Goal: Information Seeking & Learning: Learn about a topic

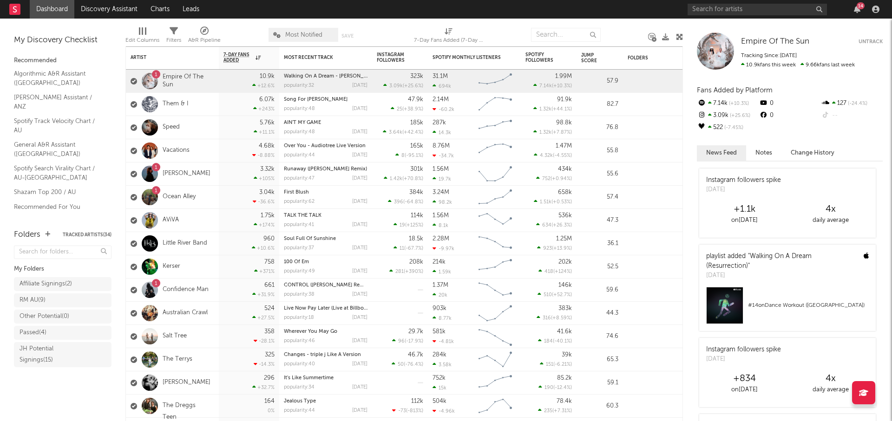
click at [860, 6] on div "14" at bounding box center [861, 5] width 8 height 7
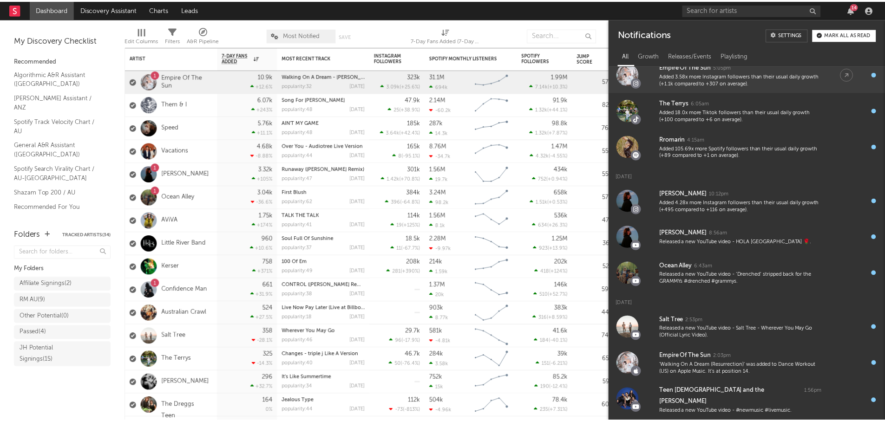
scroll to position [133, 0]
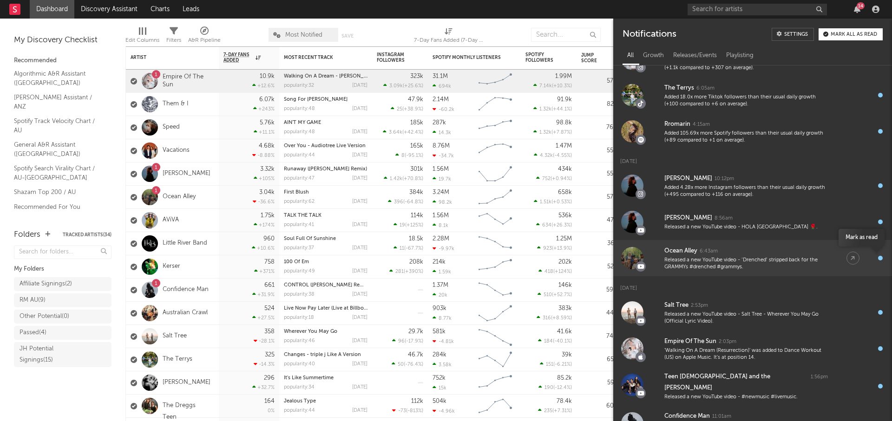
click at [878, 257] on div "button" at bounding box center [880, 258] width 5 height 5
click at [812, 257] on div "Released a new YouTube video - ‘Drenched’ stripped back for the GRAMMYs #drench…" at bounding box center [746, 264] width 164 height 14
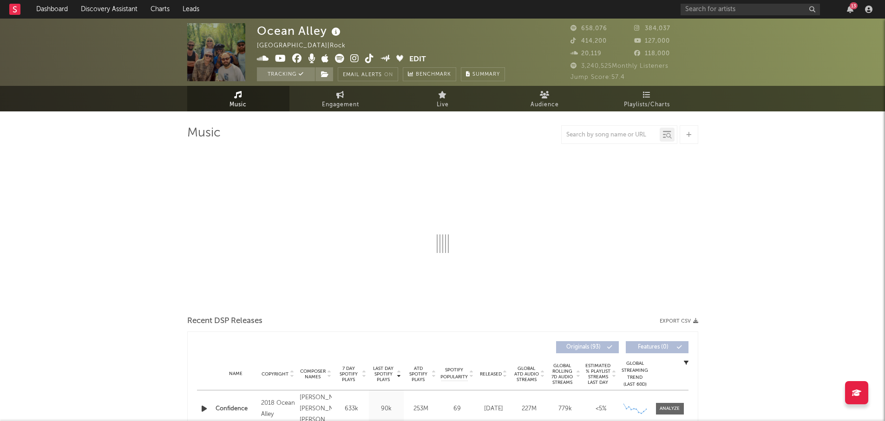
select select "6m"
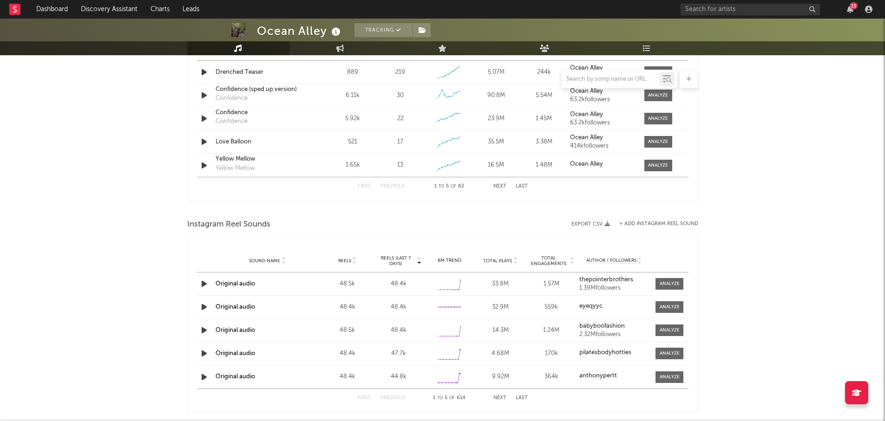
scroll to position [1000, 0]
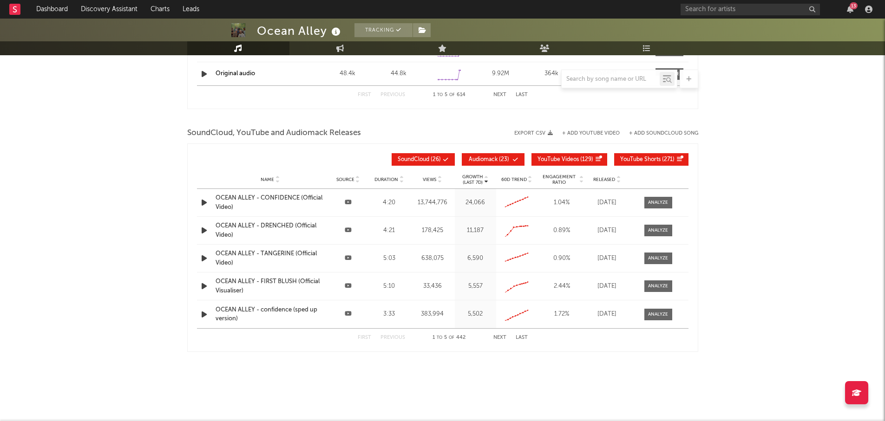
click at [605, 177] on span "Released" at bounding box center [604, 180] width 22 height 6
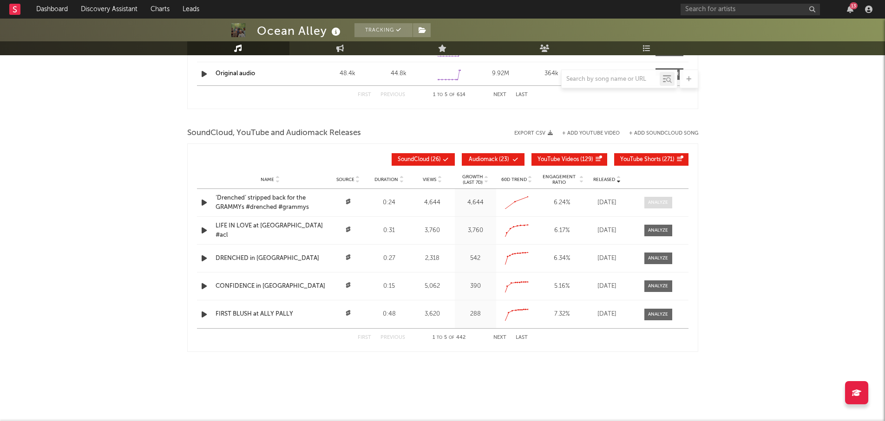
click at [660, 199] on div at bounding box center [658, 202] width 20 height 7
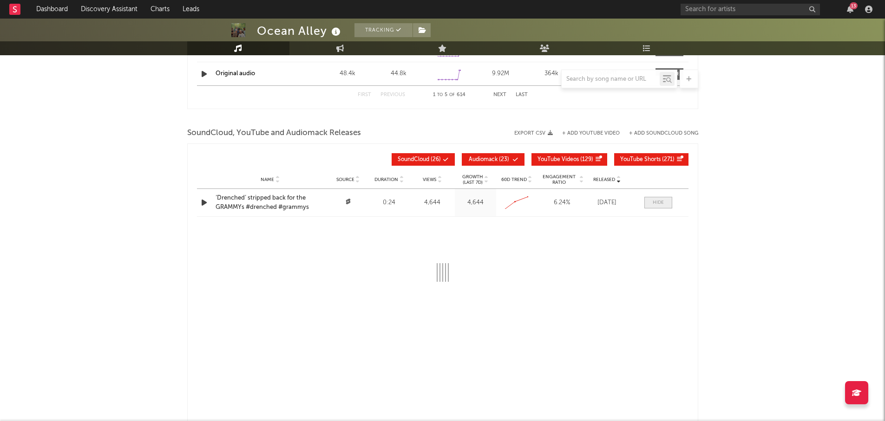
select select "All"
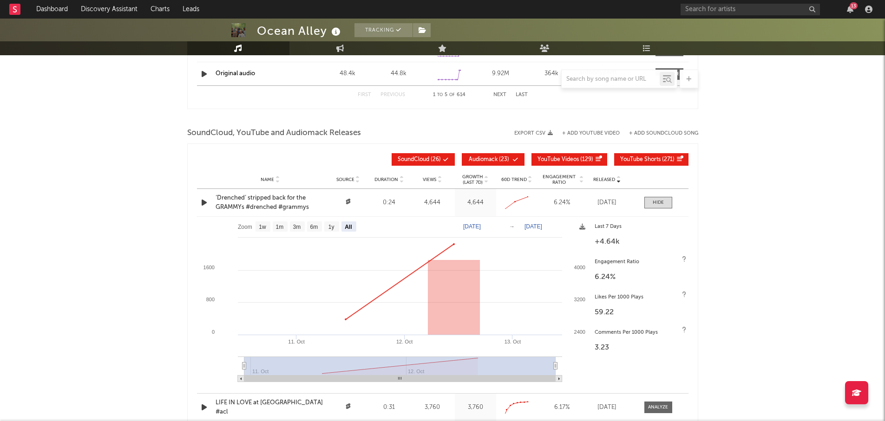
click at [204, 201] on icon "button" at bounding box center [204, 203] width 10 height 12
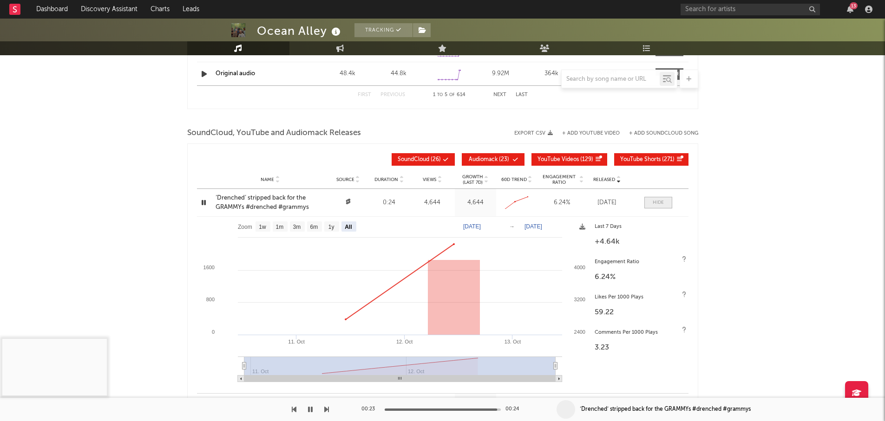
click at [658, 203] on div at bounding box center [658, 202] width 11 height 7
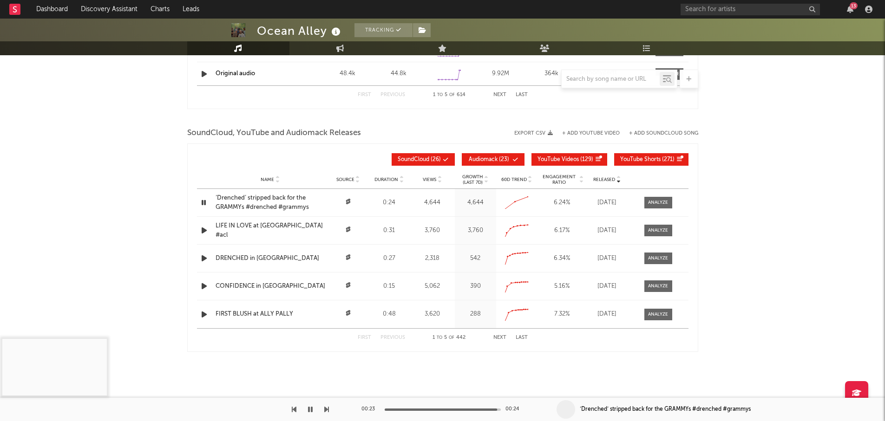
click at [474, 180] on p "(Last 7d)" at bounding box center [472, 183] width 21 height 6
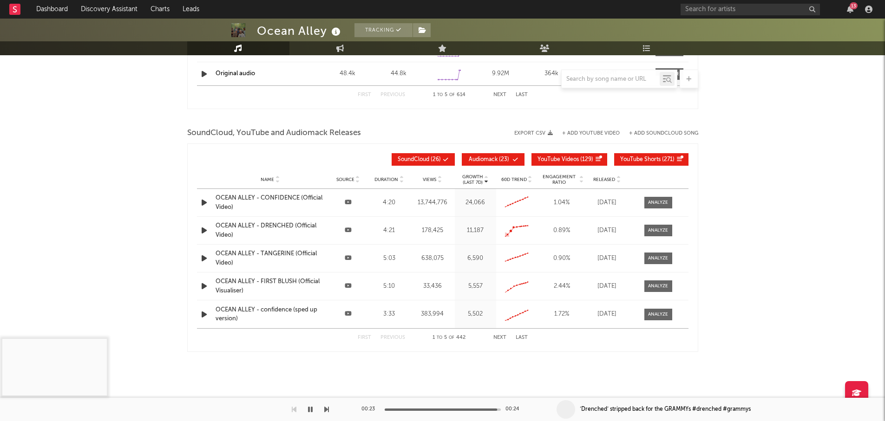
scroll to position [768, 0]
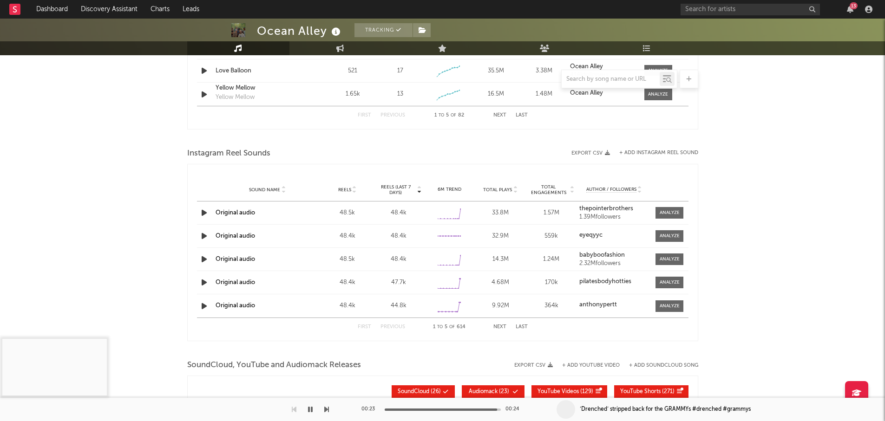
click at [501, 328] on button "Next" at bounding box center [499, 327] width 13 height 5
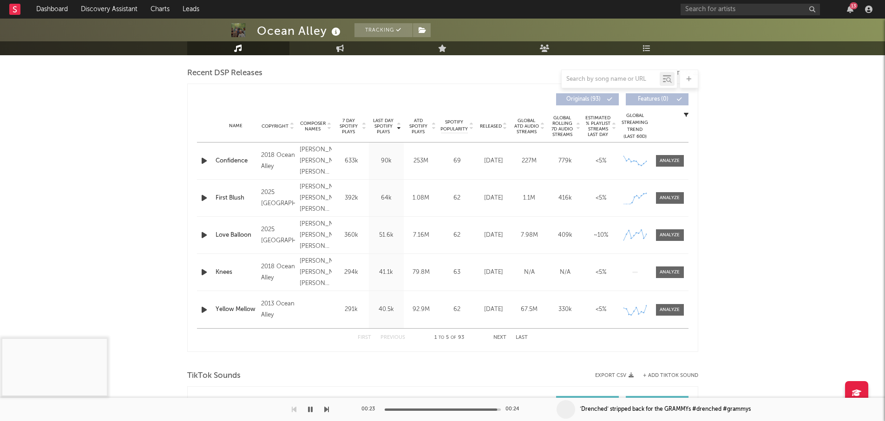
scroll to position [303, 0]
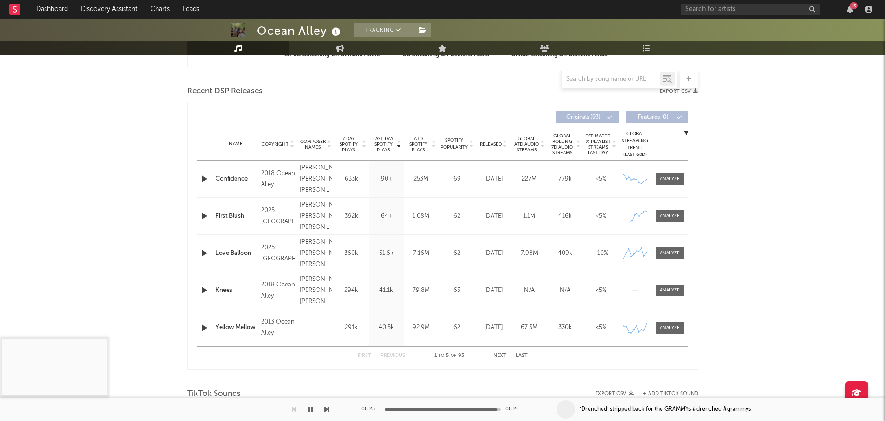
click at [351, 143] on span "7 Day Spotify Plays" at bounding box center [348, 144] width 25 height 17
click at [497, 359] on div "First Previous 1 to 5 of 93 Next Last" at bounding box center [443, 356] width 170 height 18
click at [497, 354] on button "Next" at bounding box center [499, 356] width 13 height 5
click at [394, 354] on button "Previous" at bounding box center [392, 356] width 25 height 5
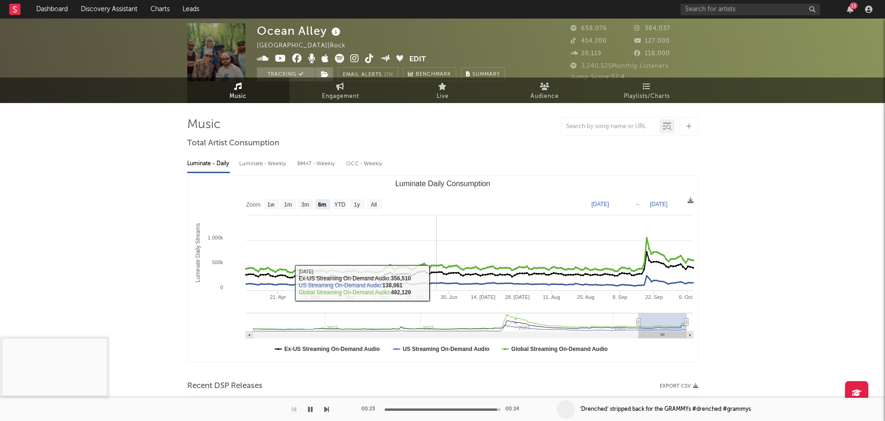
scroll to position [0, 0]
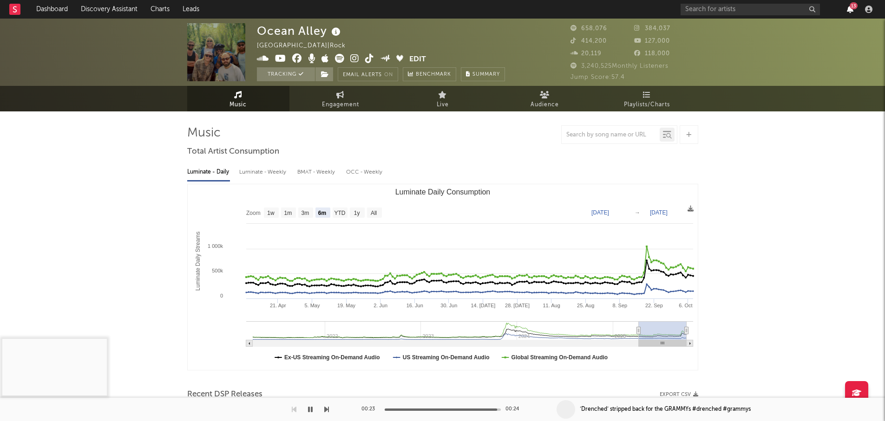
click at [849, 13] on icon "button" at bounding box center [850, 9] width 7 height 7
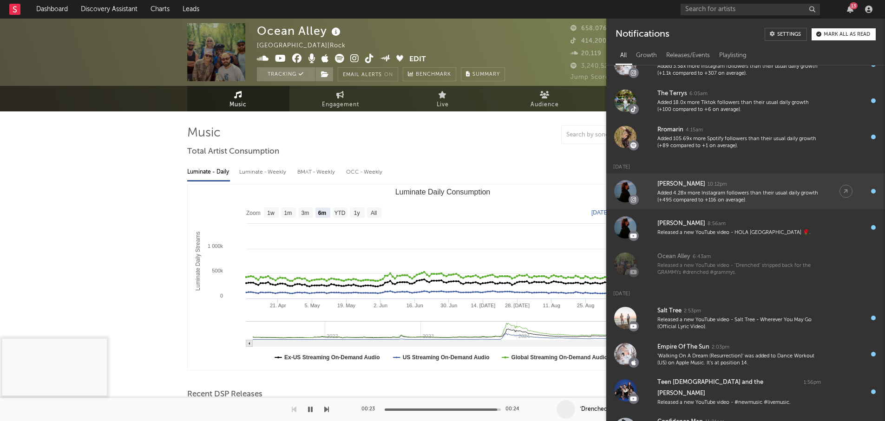
scroll to position [139, 0]
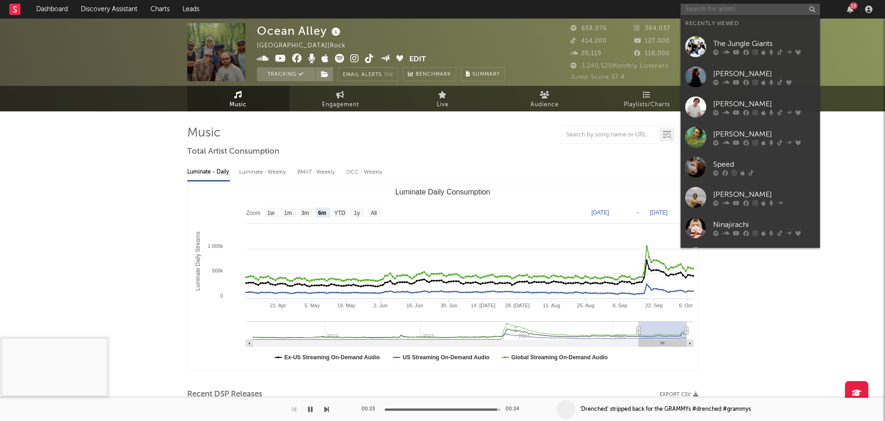
click at [755, 10] on input "text" at bounding box center [750, 10] width 139 height 12
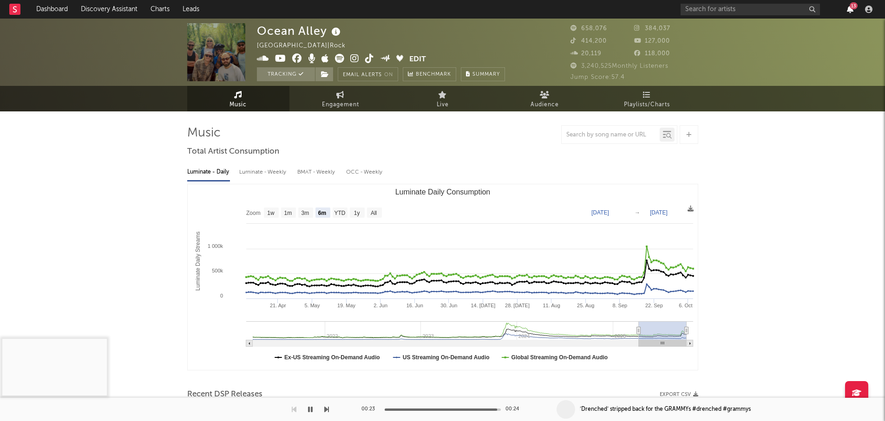
click at [852, 12] on div "13" at bounding box center [778, 9] width 195 height 19
click at [851, 11] on icon "button" at bounding box center [850, 9] width 7 height 7
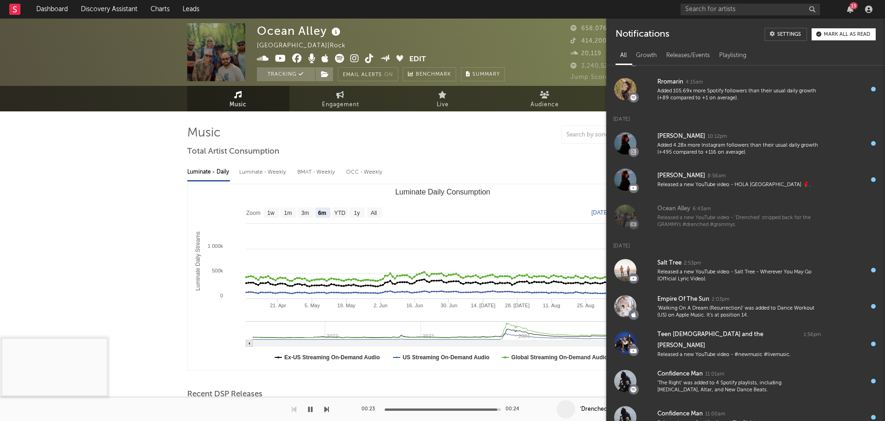
scroll to position [232, 0]
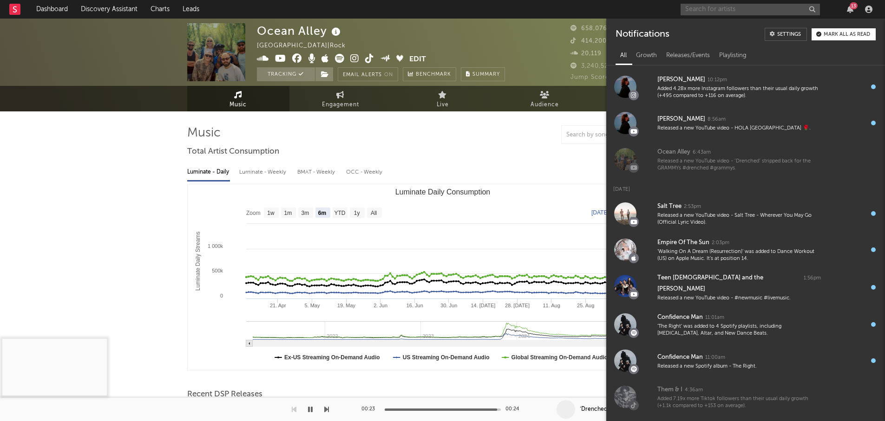
click at [738, 7] on input "text" at bounding box center [750, 10] width 139 height 12
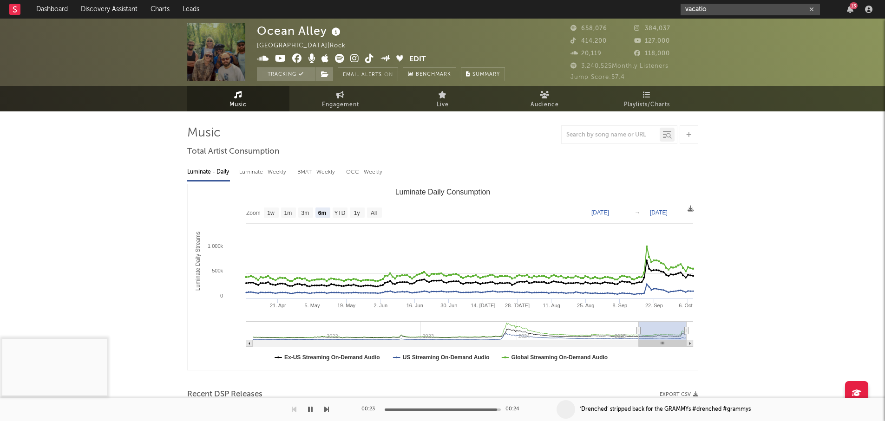
click at [749, 11] on input "vacatio" at bounding box center [750, 10] width 139 height 12
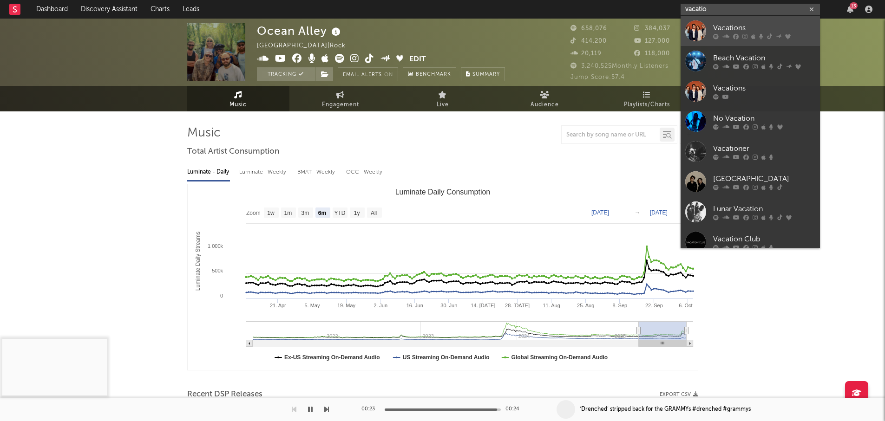
type input "vacatio"
click at [749, 28] on div "Vacations" at bounding box center [764, 27] width 102 height 11
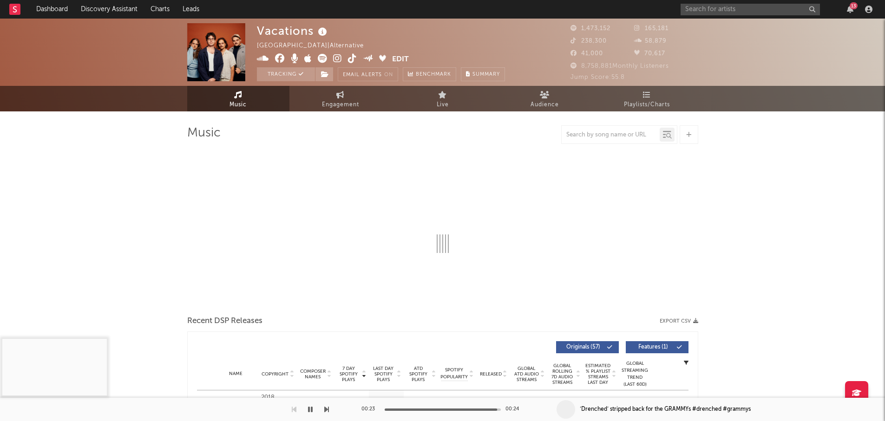
select select "6m"
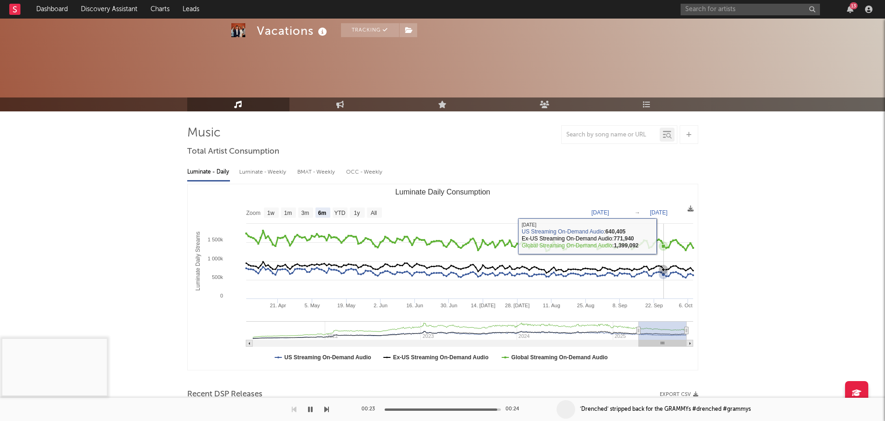
scroll to position [46, 0]
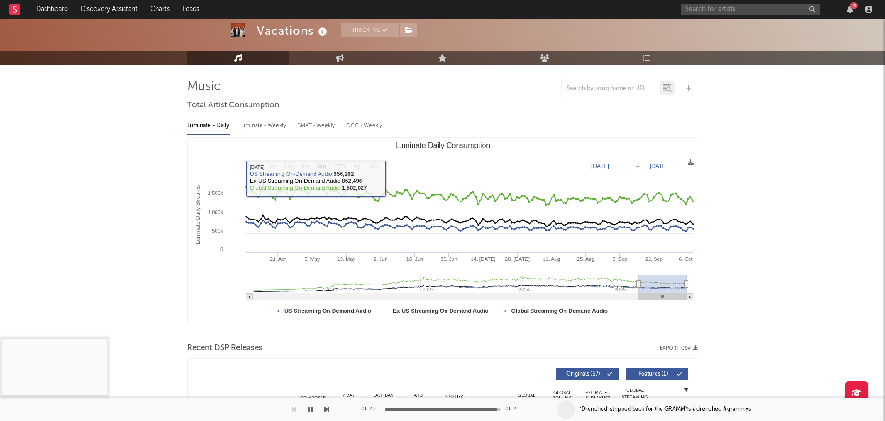
click at [289, 122] on div "Luminate - Daily Luminate - Weekly BMAT - Weekly OCC - Weekly" at bounding box center [442, 126] width 511 height 16
click at [275, 126] on div "Luminate - Weekly" at bounding box center [263, 126] width 49 height 16
select select "6m"
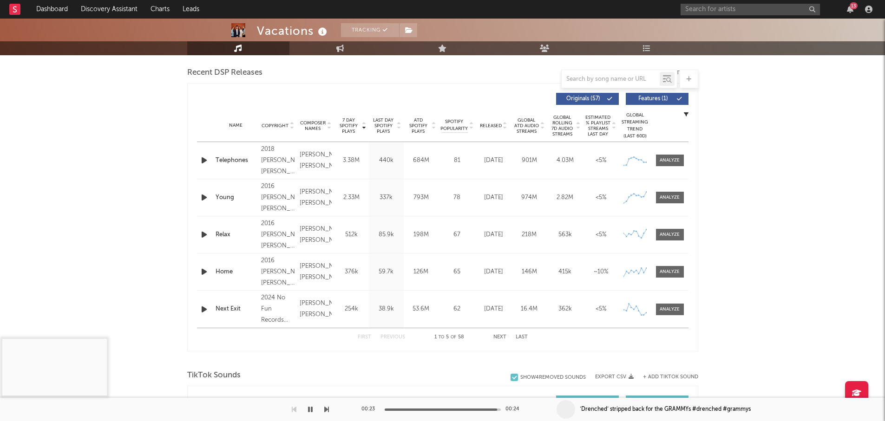
scroll to position [325, 0]
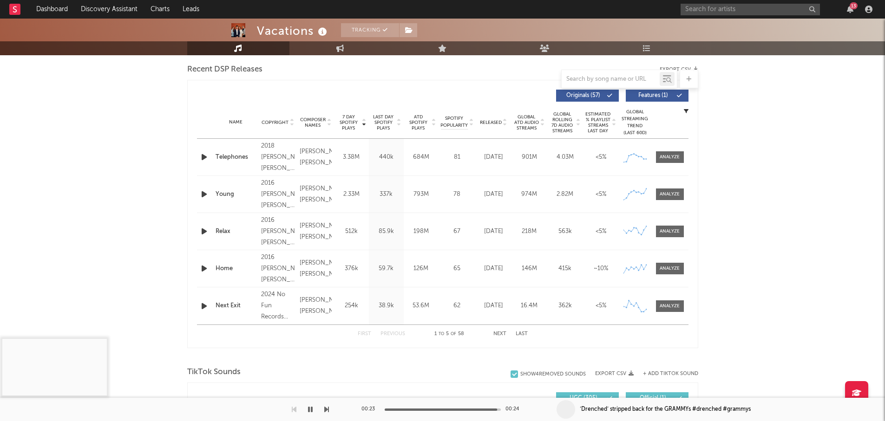
click at [525, 124] on span "Global ATD Audio Streams" at bounding box center [527, 122] width 26 height 17
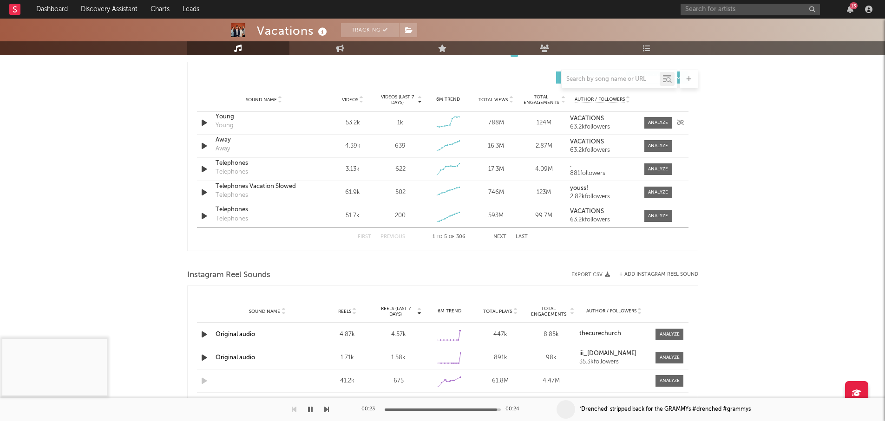
scroll to position [650, 0]
